Goal: Obtain resource: Download file/media

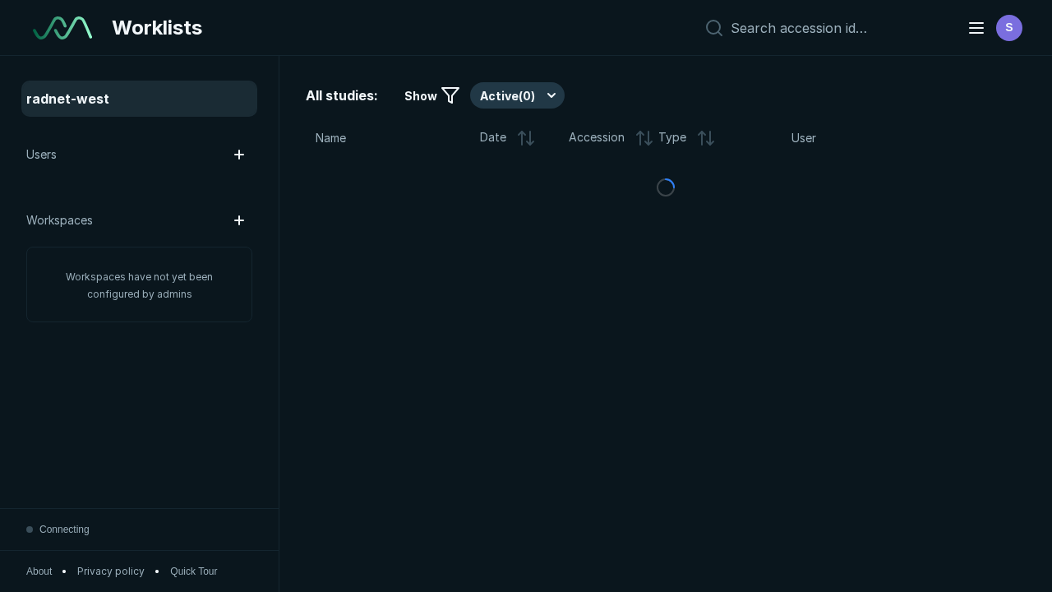
scroll to position [4488, 6846]
